Goal: Find specific page/section: Find specific page/section

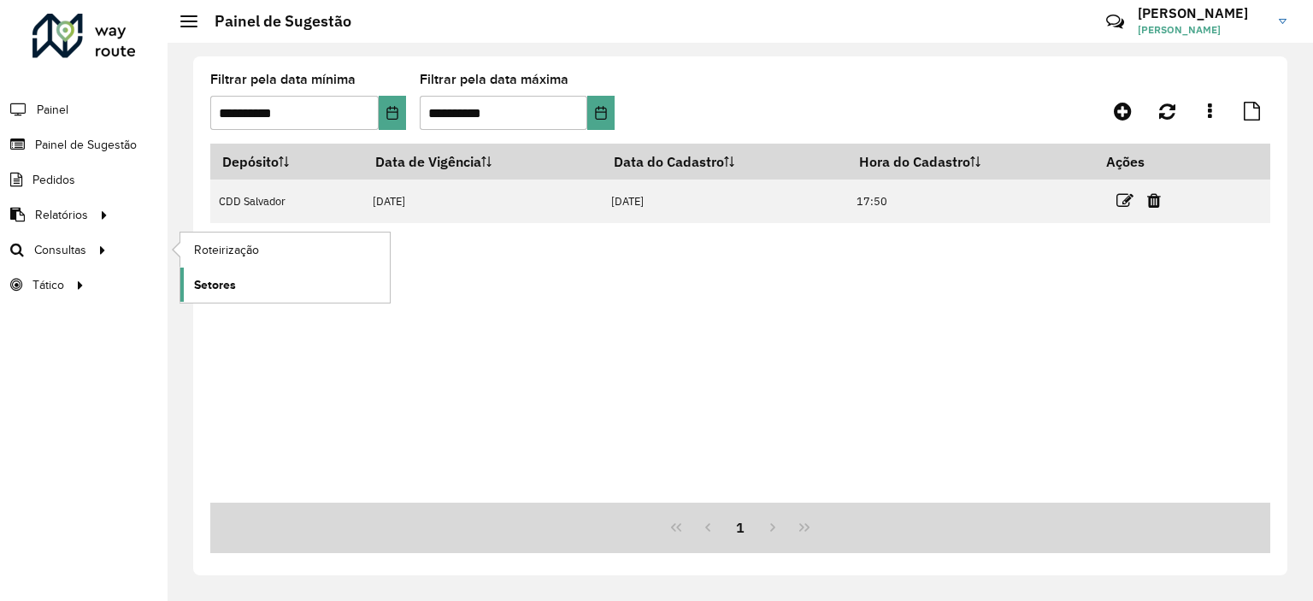
click at [227, 286] on span "Setores" at bounding box center [215, 285] width 42 height 18
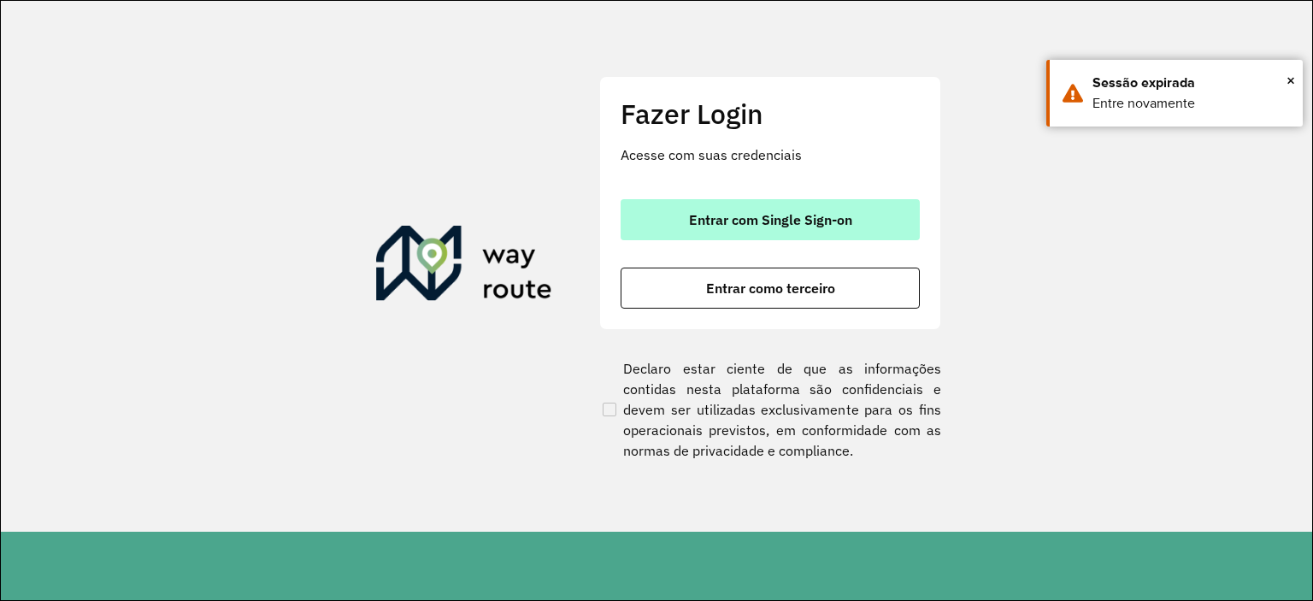
click at [698, 227] on span "Entrar com Single Sign-on" at bounding box center [770, 220] width 163 height 14
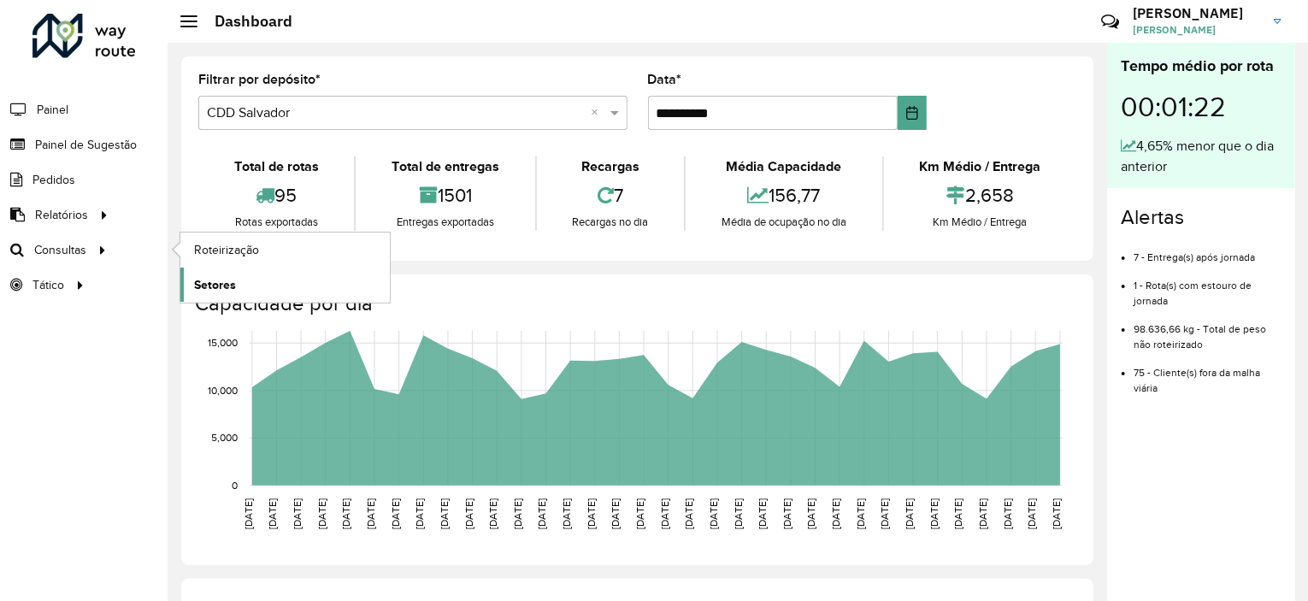
click at [241, 275] on link "Setores" at bounding box center [284, 285] width 209 height 34
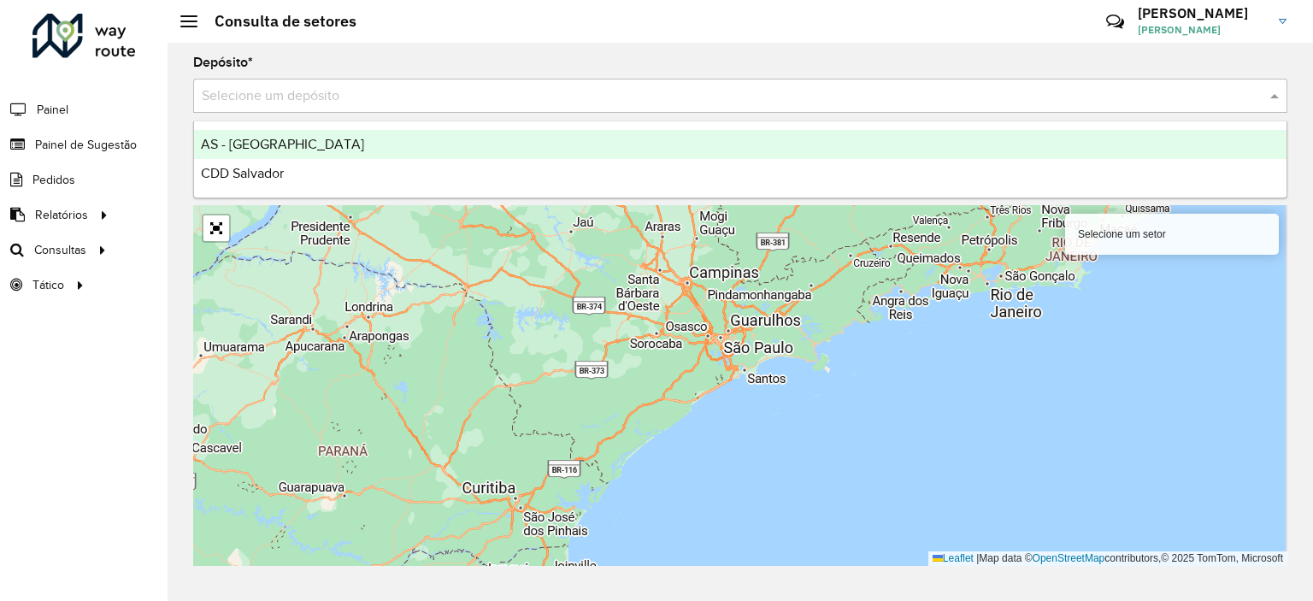
click at [441, 93] on input "text" at bounding box center [723, 96] width 1043 height 21
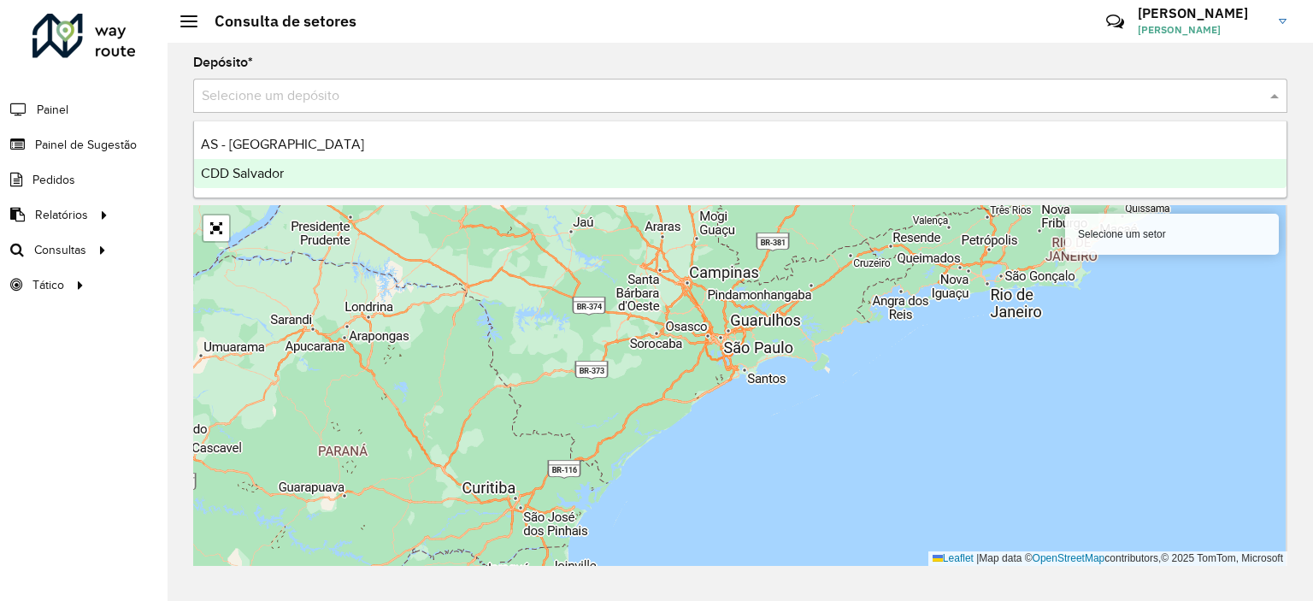
click at [350, 181] on div "CDD Salvador" at bounding box center [740, 173] width 1093 height 29
